Goal: Navigation & Orientation: Find specific page/section

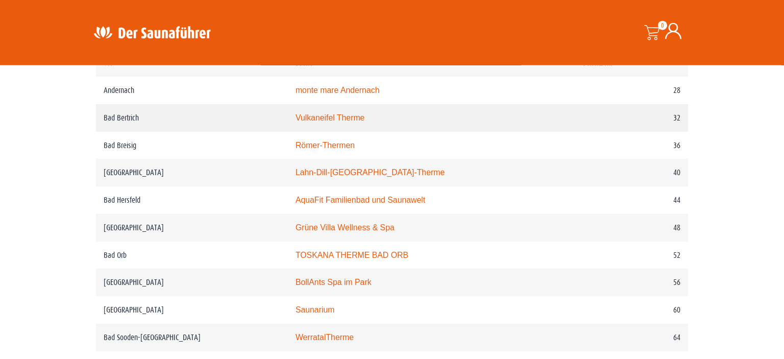
scroll to position [592, 0]
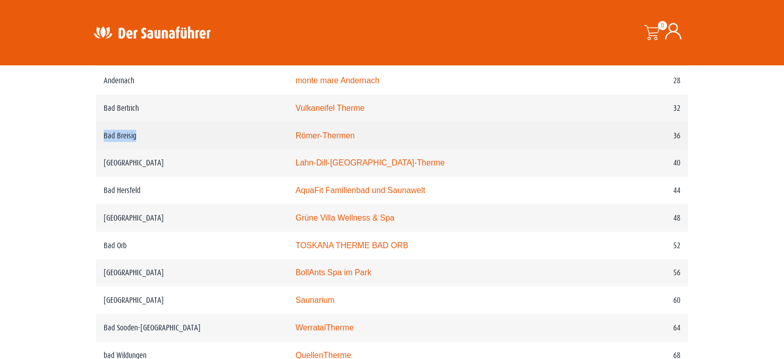
drag, startPoint x: 139, startPoint y: 153, endPoint x: 98, endPoint y: 153, distance: 40.3
click at [98, 149] on td "Bad Breisig" at bounding box center [192, 136] width 192 height 28
copy td "Bad Breisig"
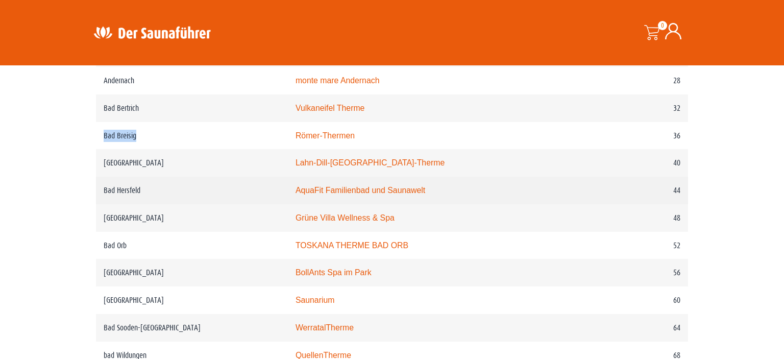
click at [361, 194] on link "AquaFit Familienbad und Saunawelt" at bounding box center [360, 190] width 130 height 9
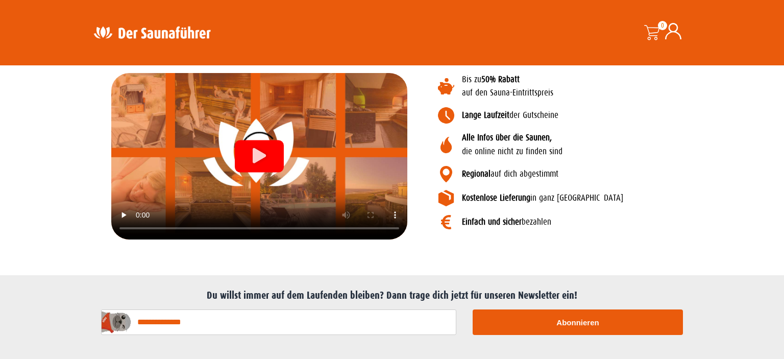
scroll to position [1131, 0]
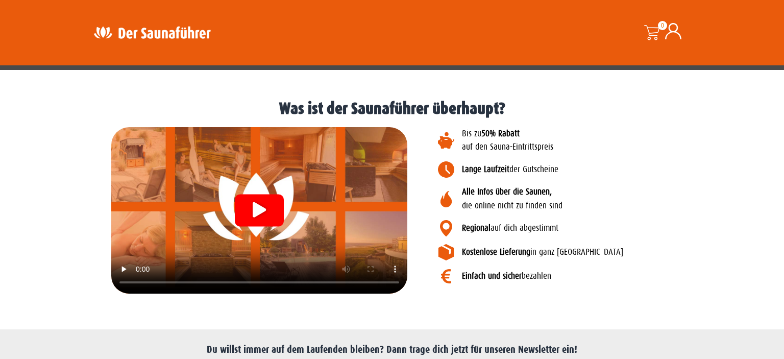
click at [119, 275] on div at bounding box center [259, 210] width 296 height 166
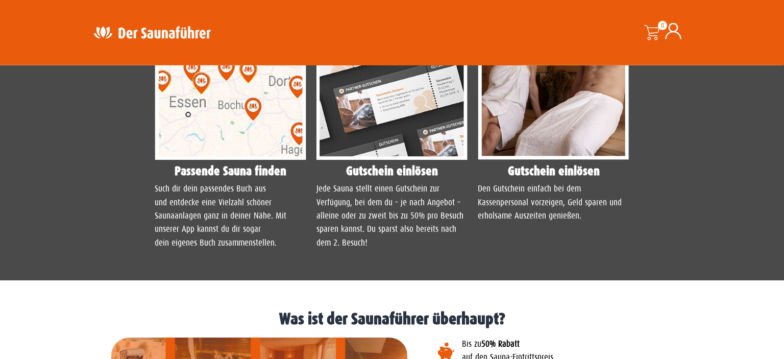
scroll to position [810, 0]
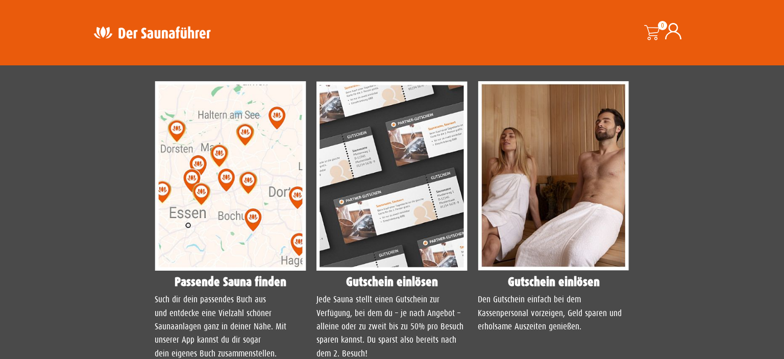
click at [431, 189] on img at bounding box center [392, 175] width 152 height 189
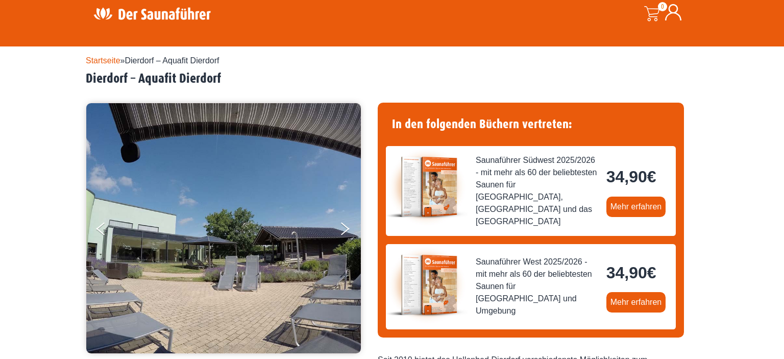
scroll to position [0, 0]
